Goal: Transaction & Acquisition: Purchase product/service

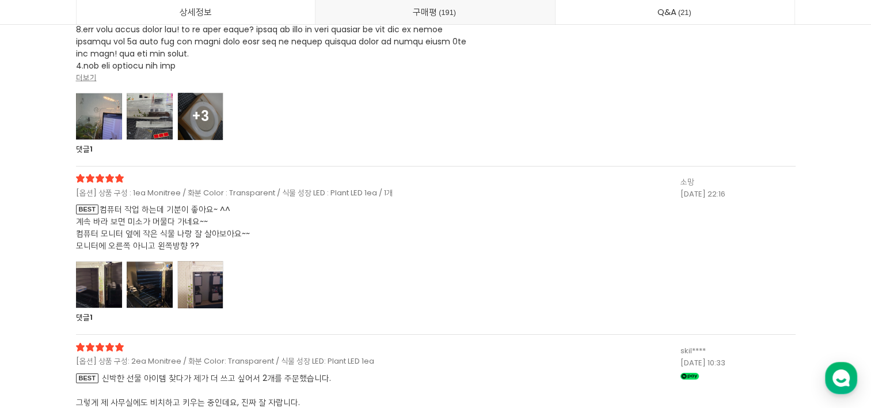
scroll to position [30355, 0]
click at [104, 125] on div at bounding box center [99, 115] width 46 height 47
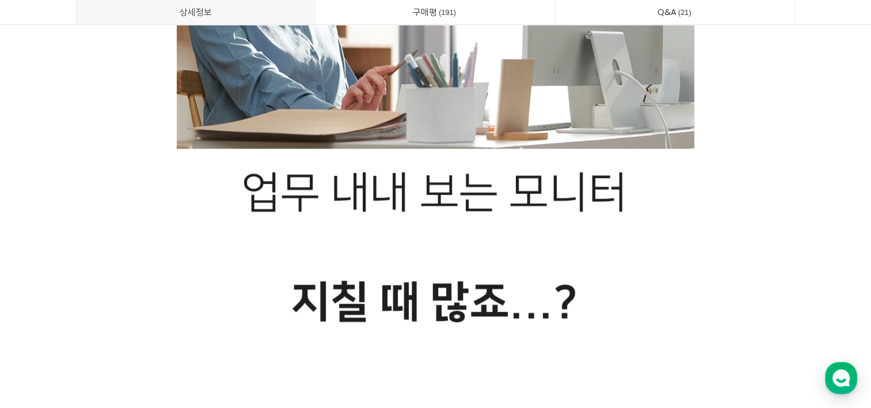
scroll to position [0, 0]
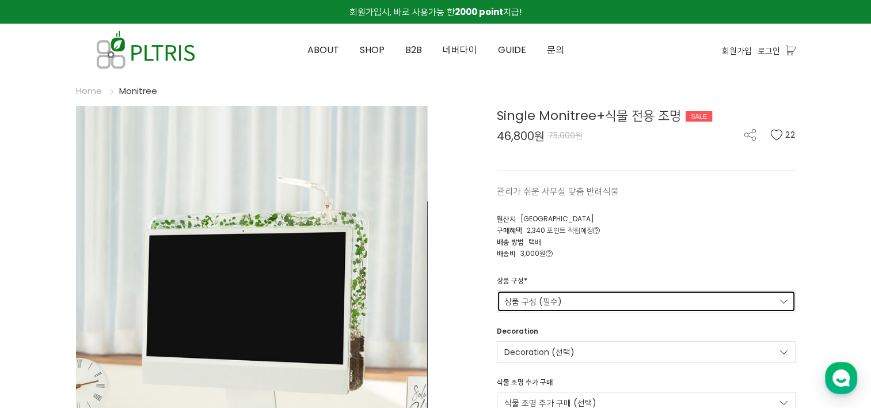
click at [561, 301] on link "상품 구성 (필수)" at bounding box center [646, 301] width 299 height 22
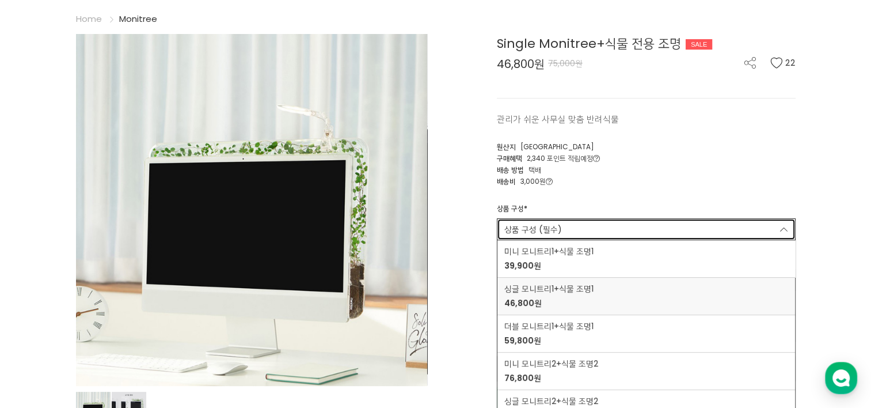
scroll to position [73, 0]
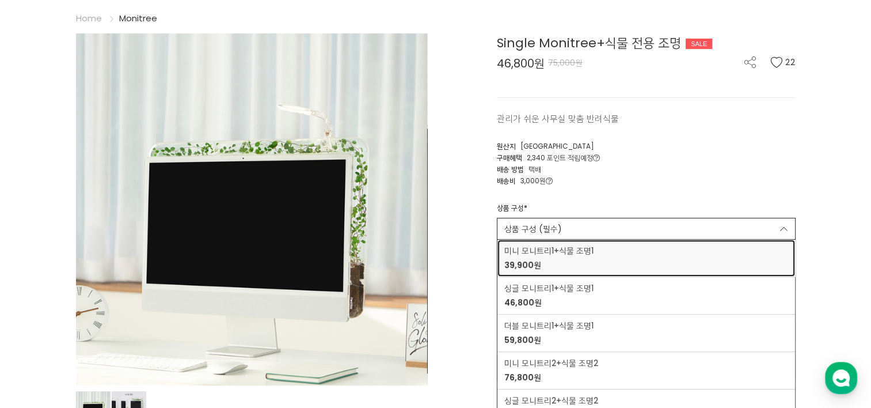
click at [606, 265] on div "미니 모니트리1+식물 조명1 39,900원" at bounding box center [646, 258] width 284 height 26
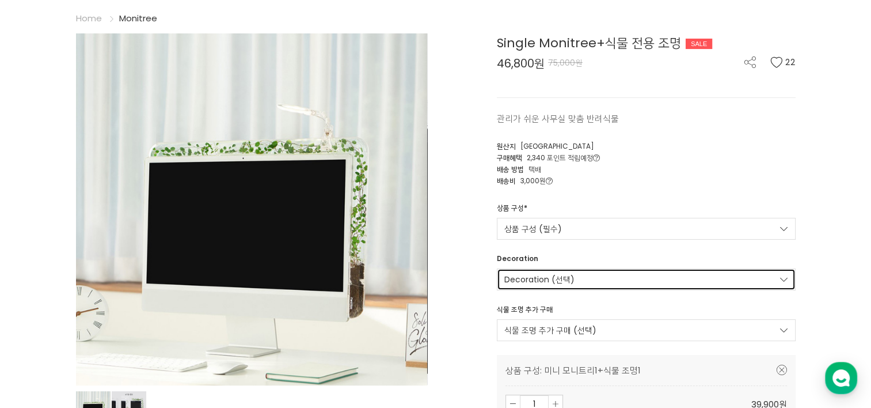
click at [606, 276] on link "Decoration (선택)" at bounding box center [646, 279] width 299 height 22
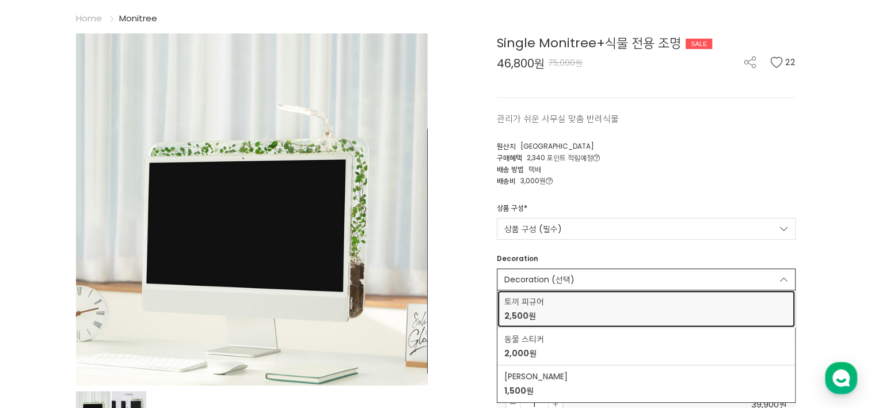
click at [577, 304] on span "토끼 피규어" at bounding box center [646, 301] width 284 height 12
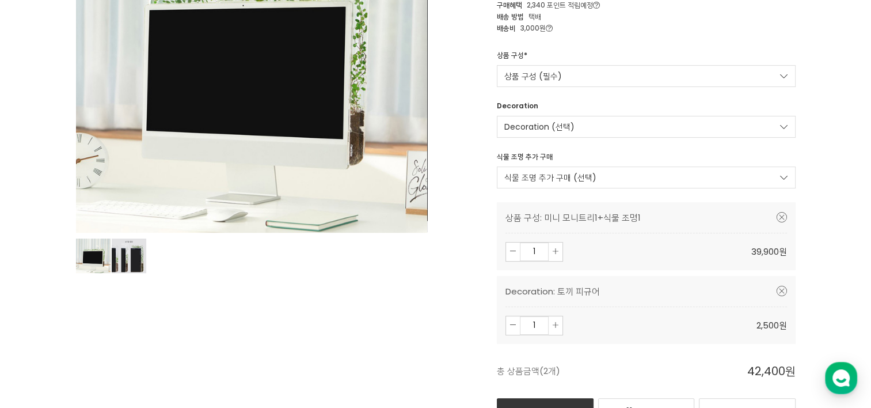
scroll to position [226, 0]
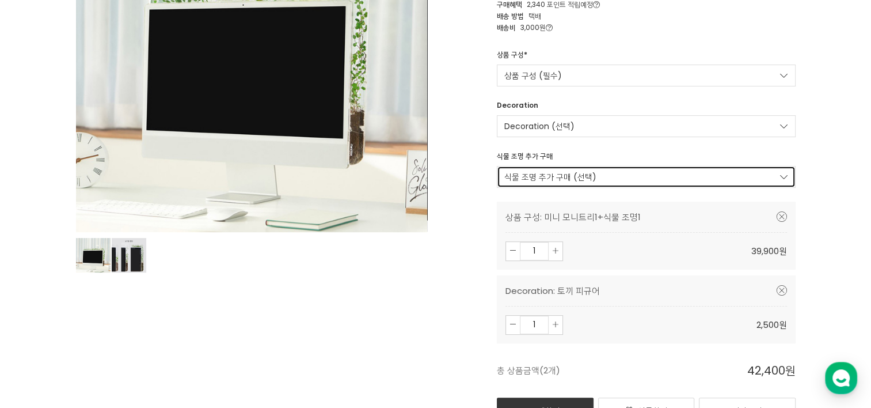
click at [553, 177] on link "식물 조명 추가 구매 (선택)" at bounding box center [646, 177] width 299 height 22
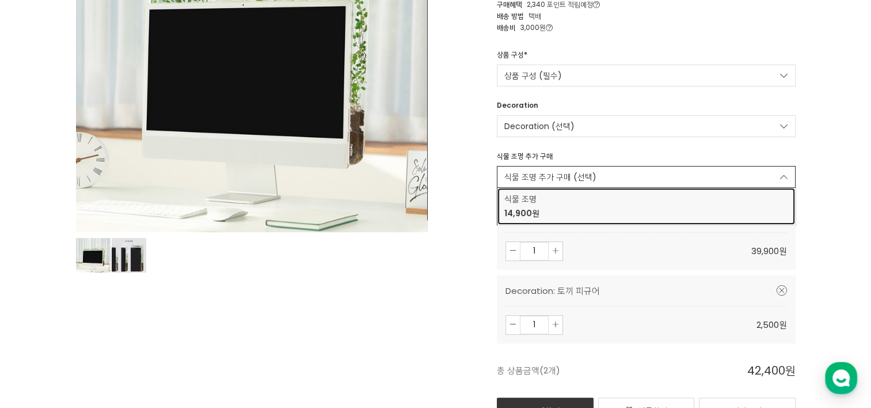
click at [546, 201] on span "식물 조명" at bounding box center [646, 199] width 284 height 12
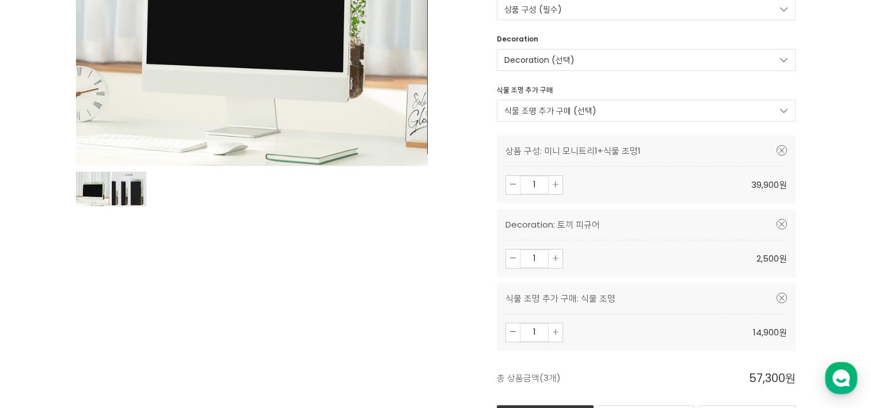
scroll to position [291, 0]
click at [781, 297] on icon at bounding box center [782, 298] width 10 height 10
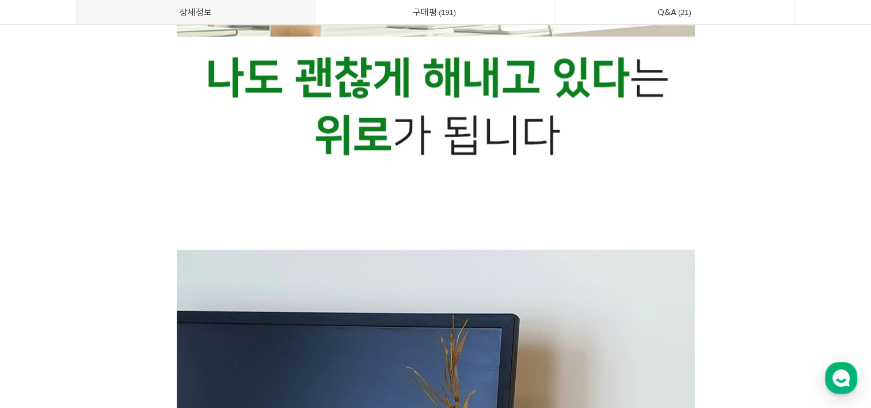
scroll to position [0, 0]
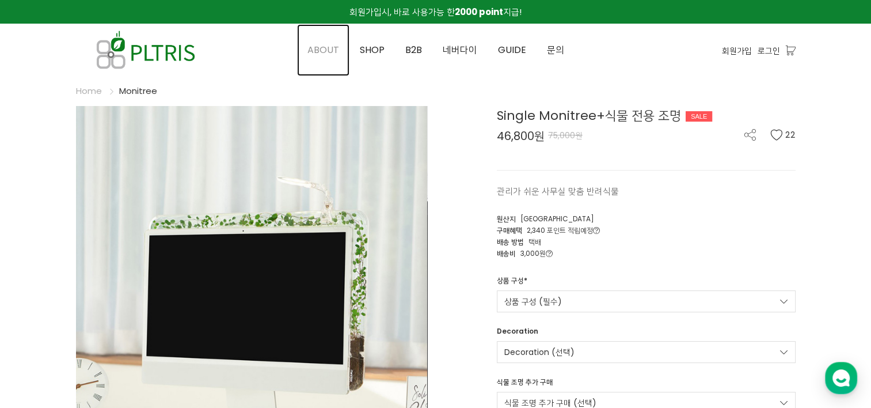
click at [335, 52] on span "ABOUT" at bounding box center [323, 49] width 32 height 13
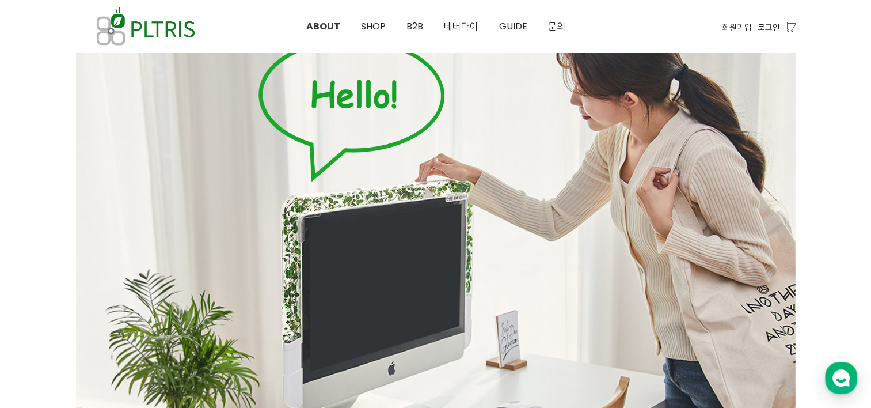
scroll to position [78, 0]
